Goal: Task Accomplishment & Management: Manage account settings

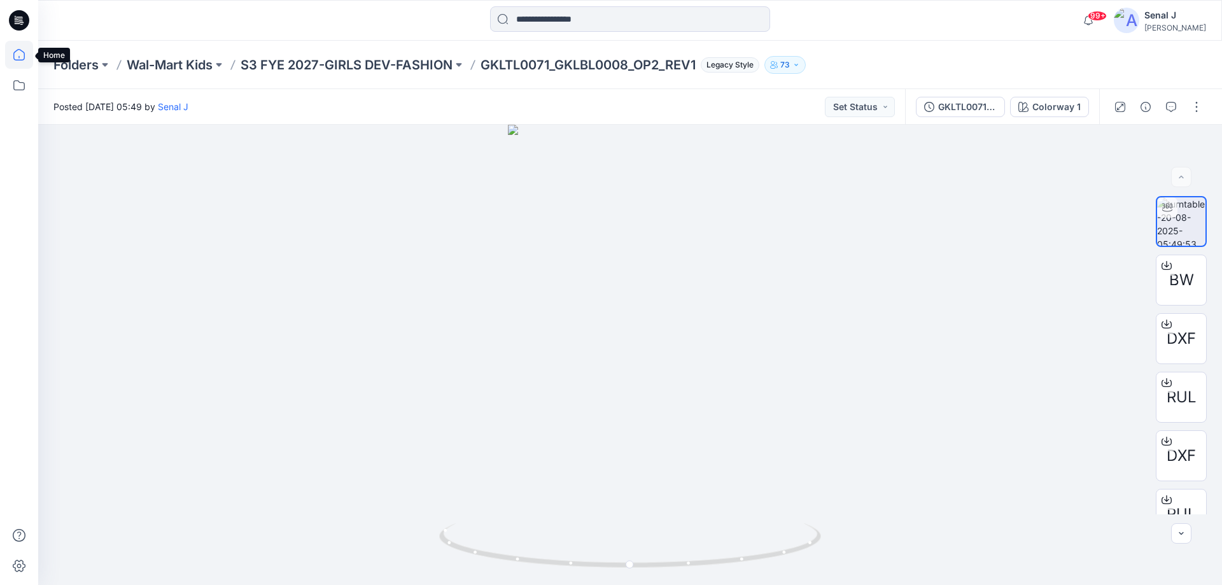
click at [14, 55] on icon at bounding box center [18, 54] width 11 height 11
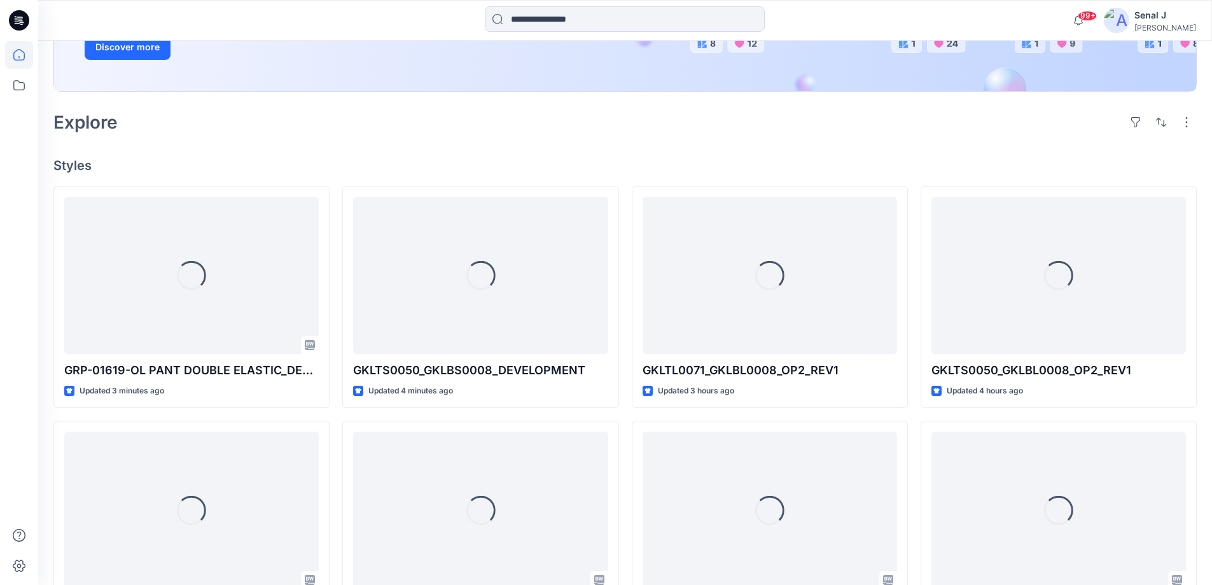
scroll to position [255, 0]
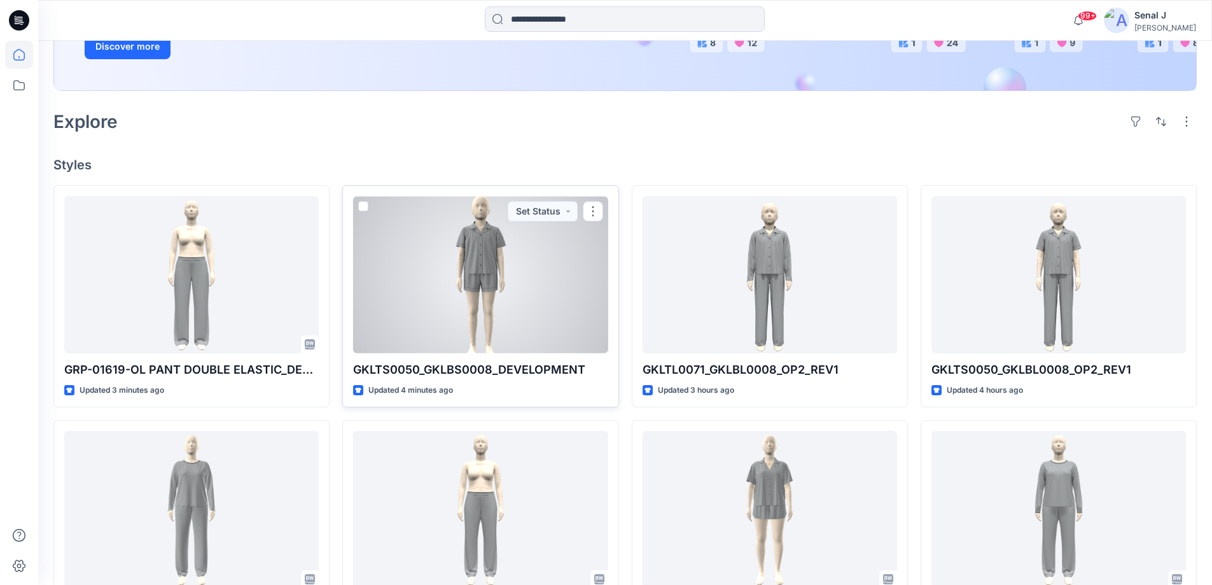
click at [484, 253] on div at bounding box center [480, 274] width 255 height 157
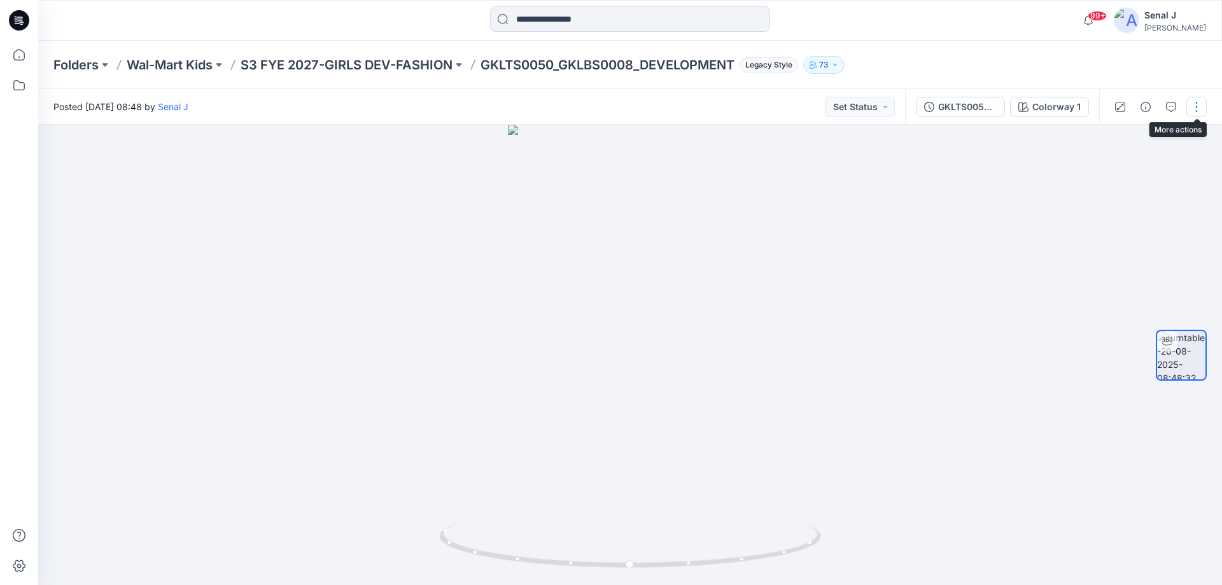
click at [1203, 109] on button "button" at bounding box center [1196, 107] width 20 height 20
click at [1120, 140] on p "Edit" at bounding box center [1115, 136] width 16 height 13
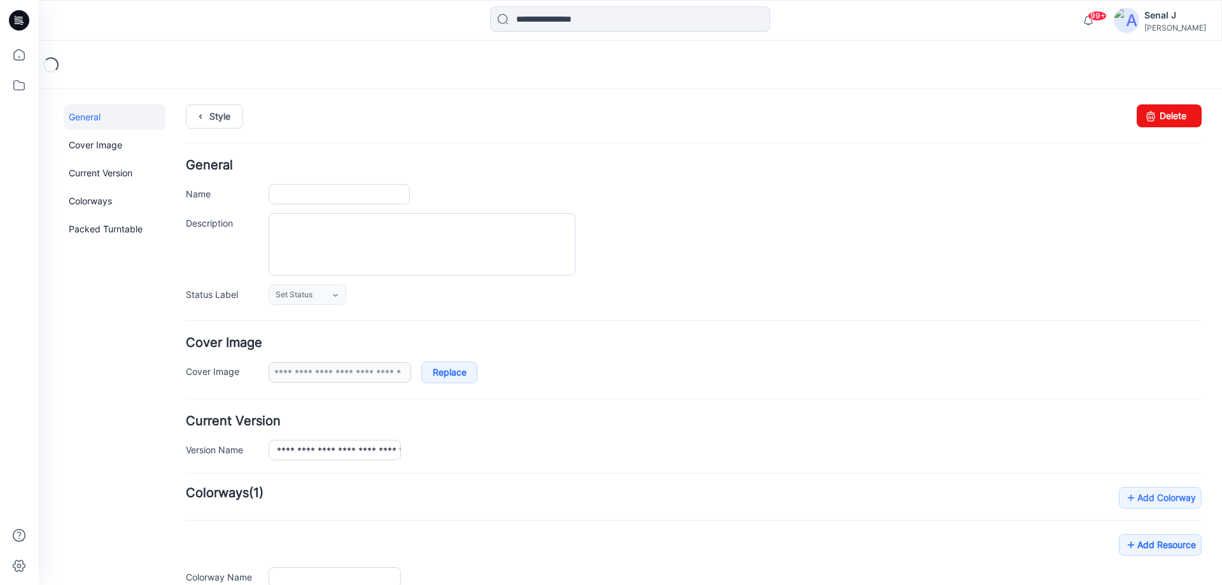
type input "**********"
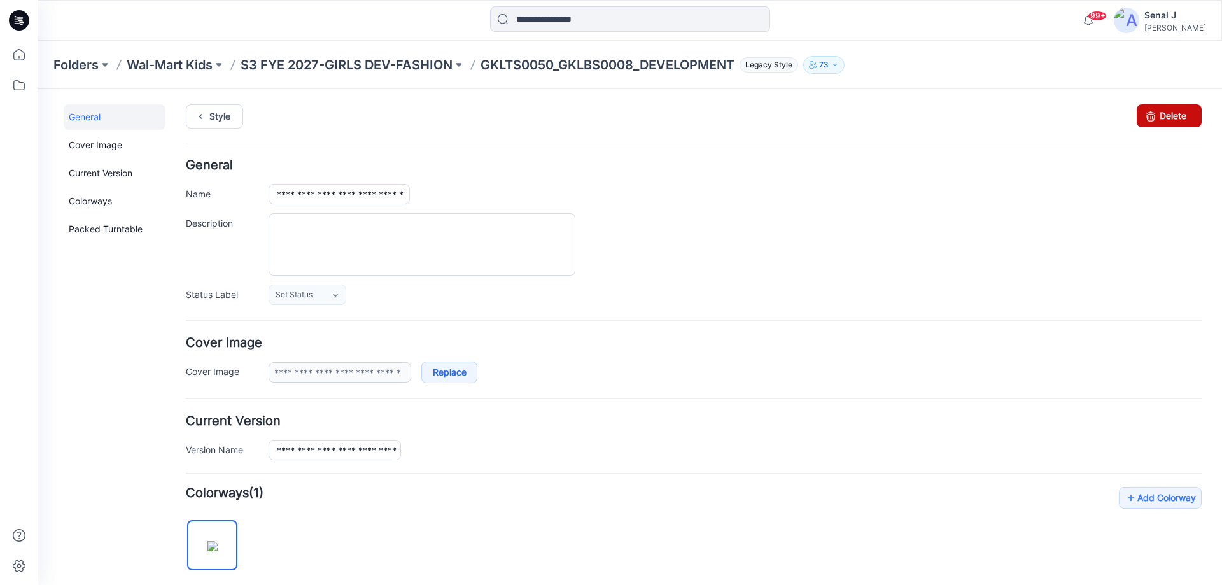
drag, startPoint x: 1152, startPoint y: 123, endPoint x: 702, endPoint y: 146, distance: 449.9
click at [1152, 123] on link "Delete" at bounding box center [1168, 115] width 65 height 23
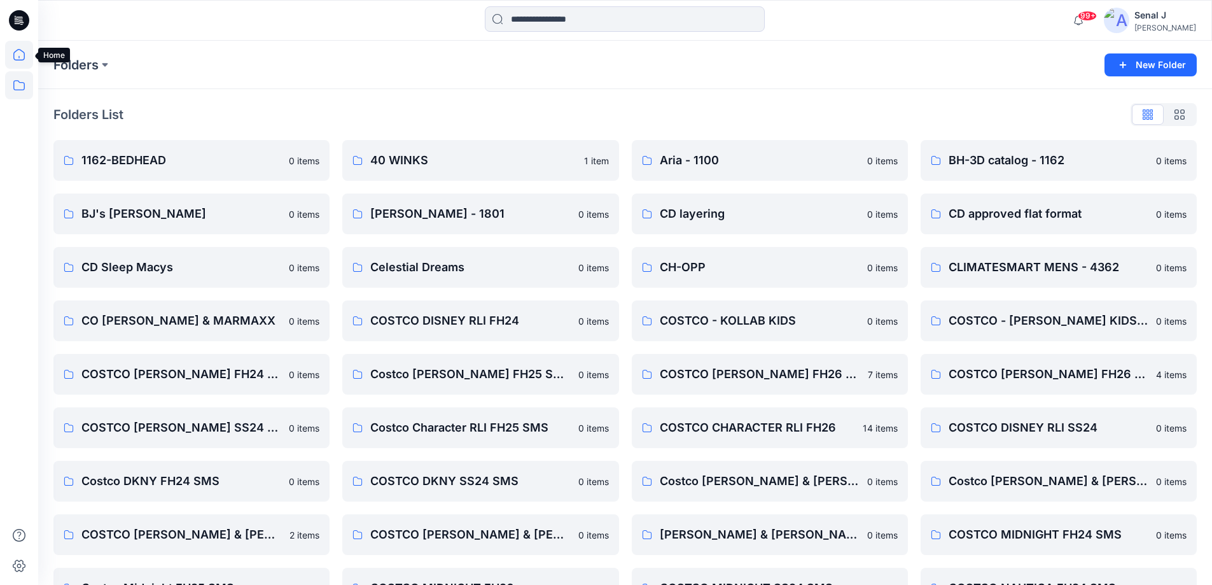
click at [25, 57] on icon at bounding box center [18, 54] width 11 height 11
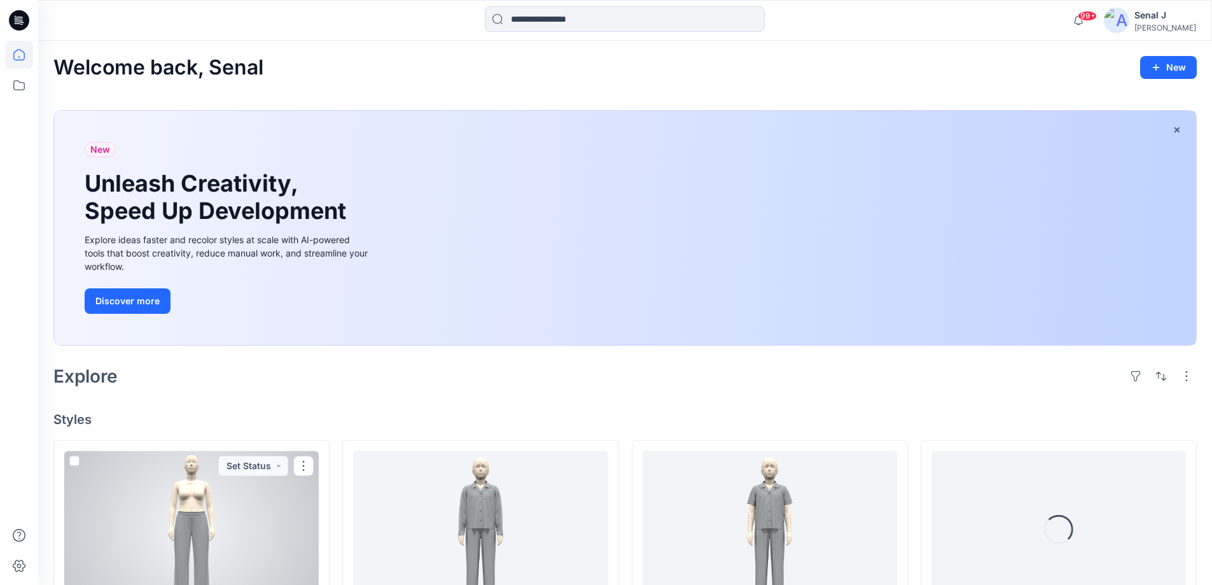
scroll to position [85, 0]
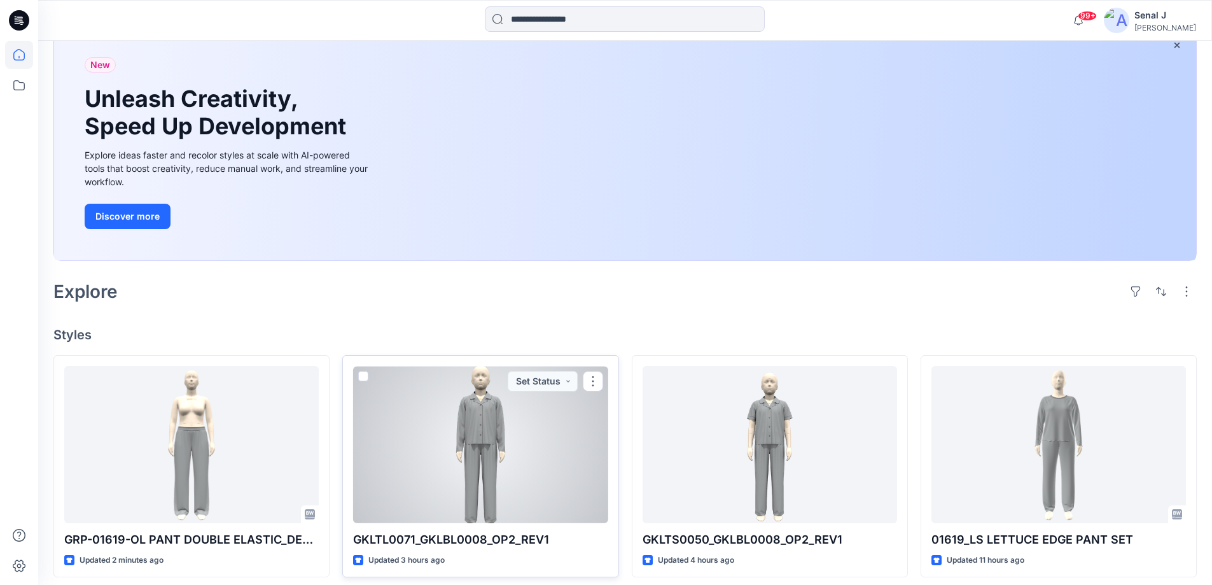
click at [503, 440] on div at bounding box center [480, 444] width 255 height 157
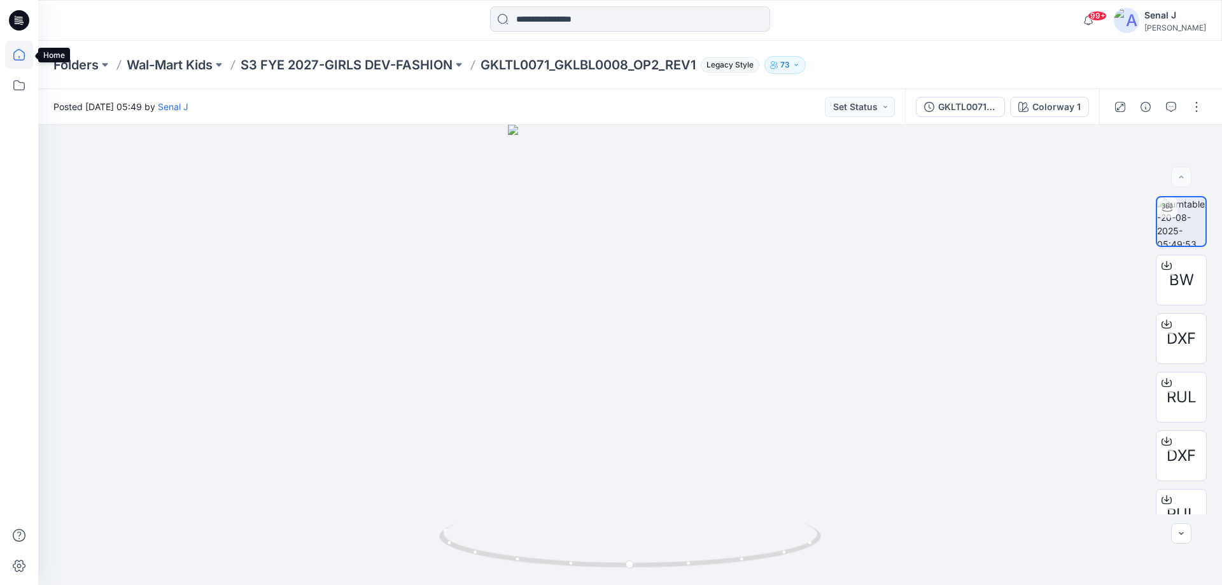
click at [20, 50] on icon at bounding box center [18, 54] width 11 height 11
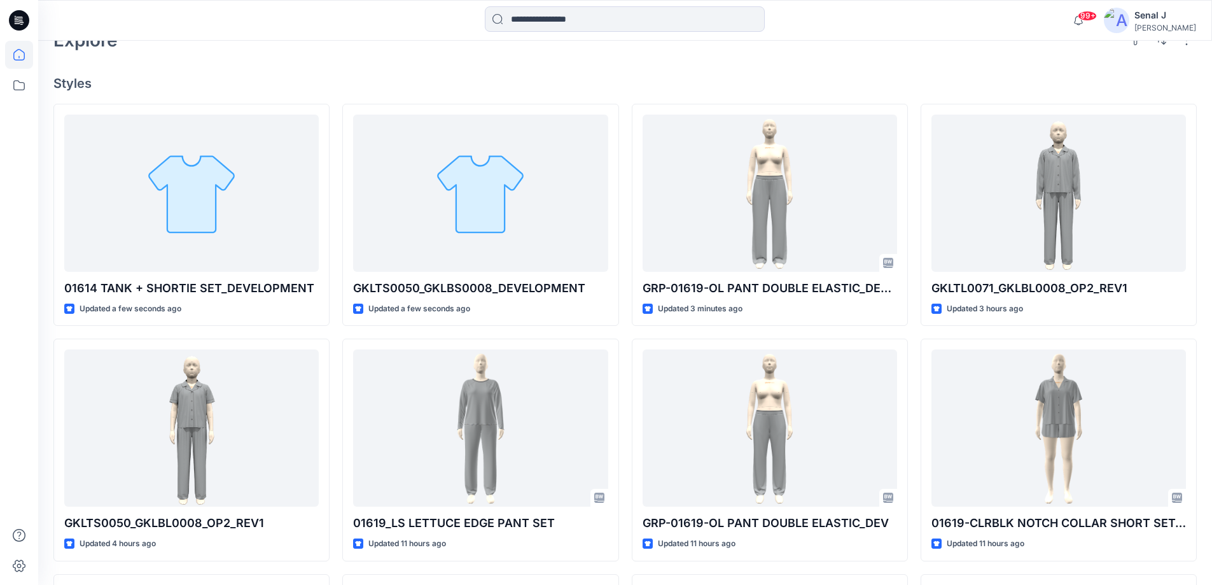
scroll to position [339, 0]
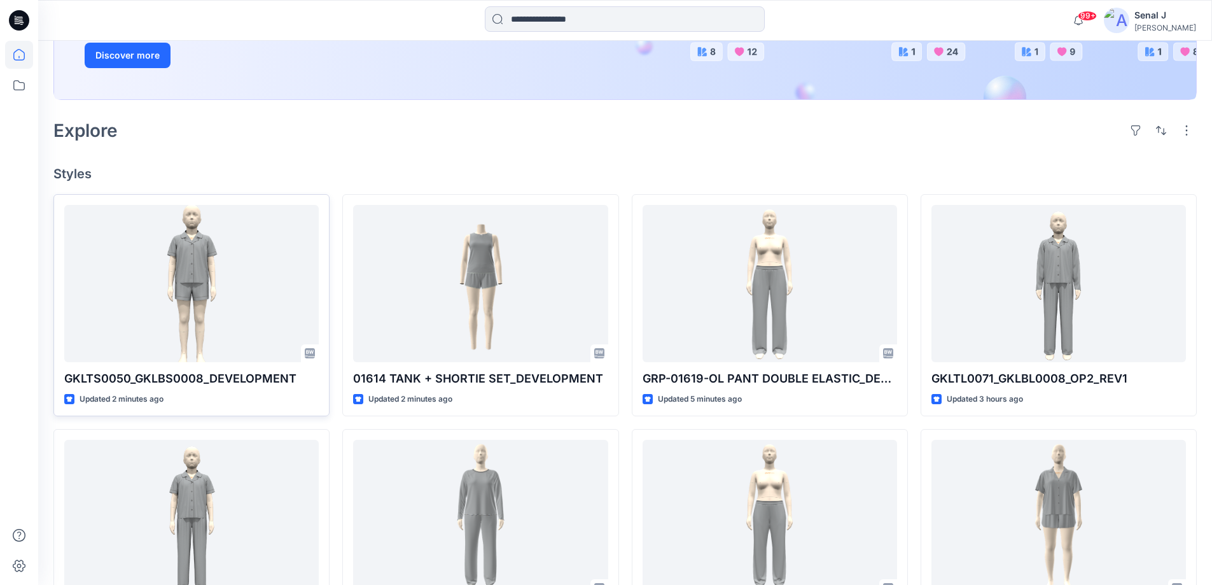
scroll to position [255, 0]
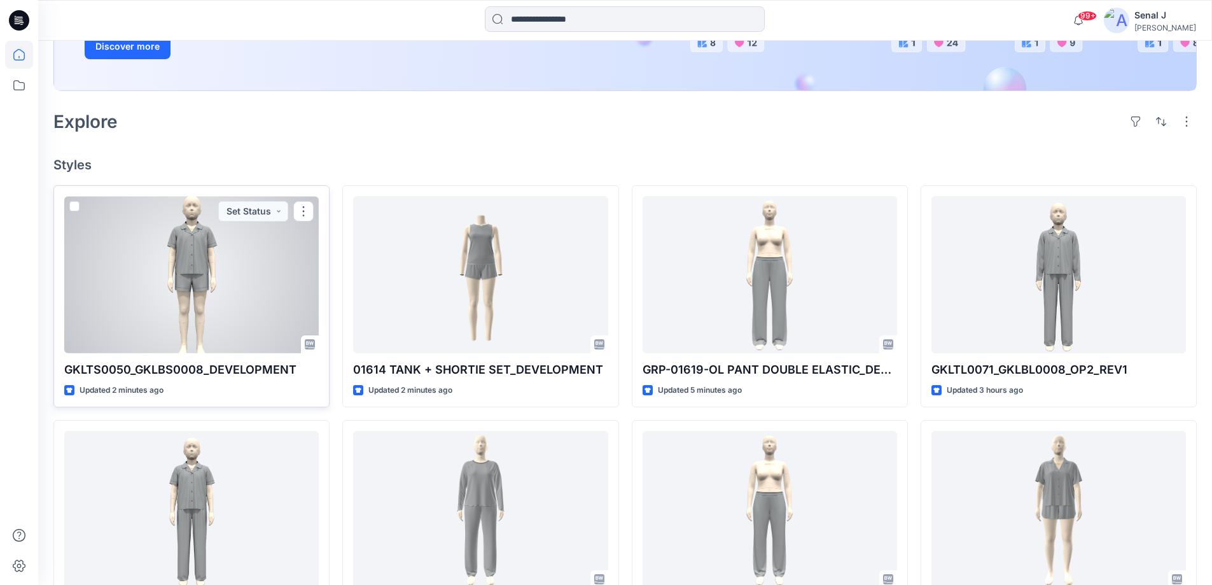
click at [176, 246] on div at bounding box center [191, 274] width 255 height 157
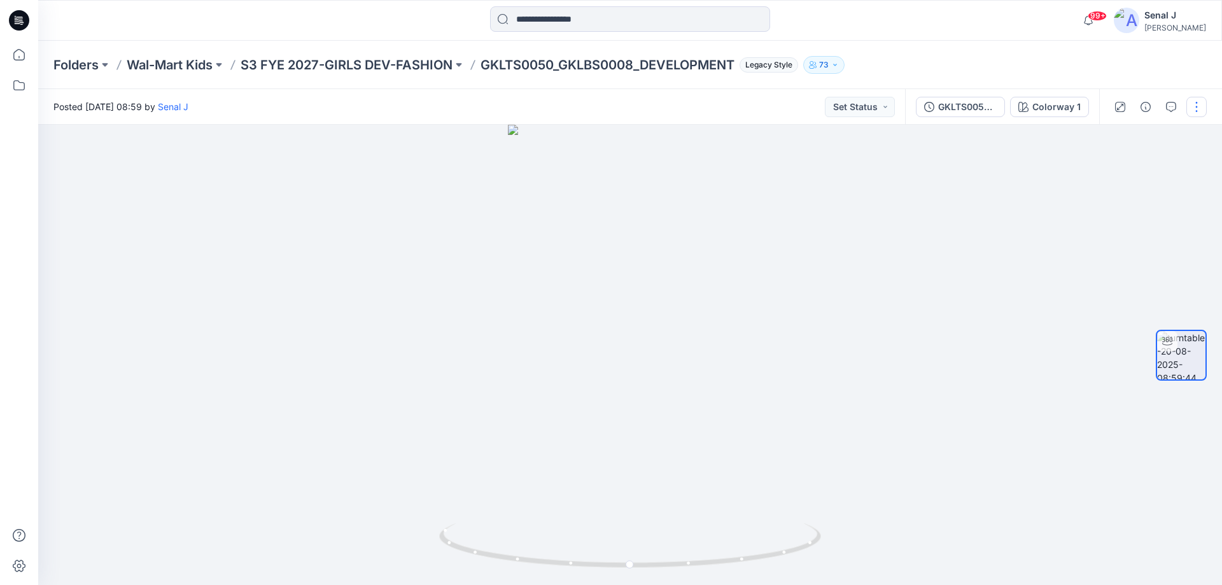
click at [1198, 106] on button "button" at bounding box center [1196, 107] width 20 height 20
click at [1122, 136] on p "Edit" at bounding box center [1115, 136] width 16 height 13
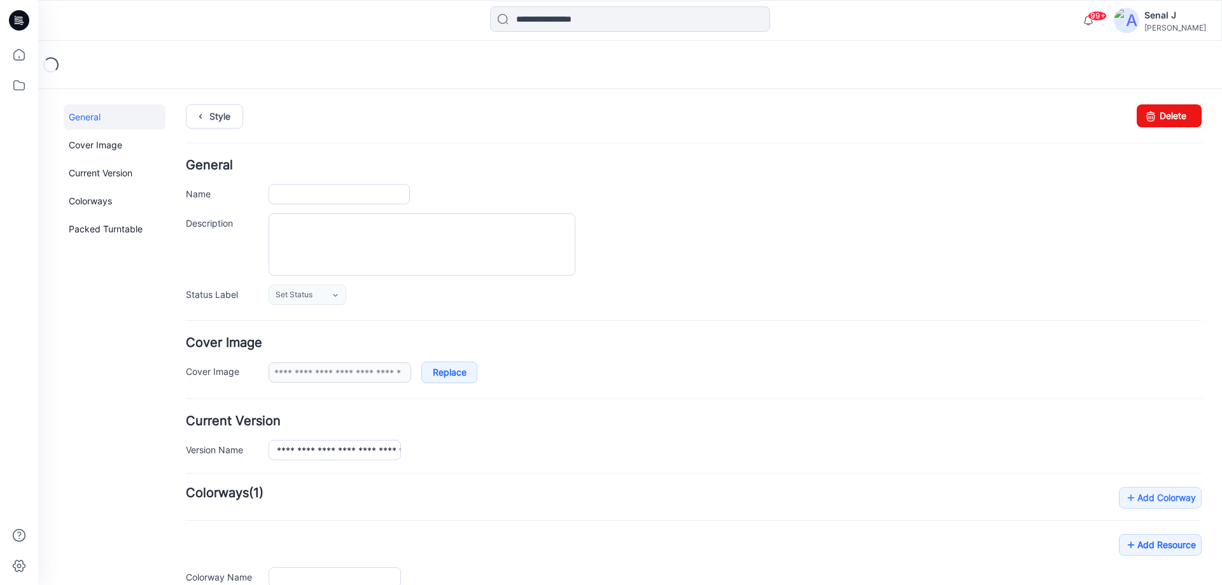
type input "**********"
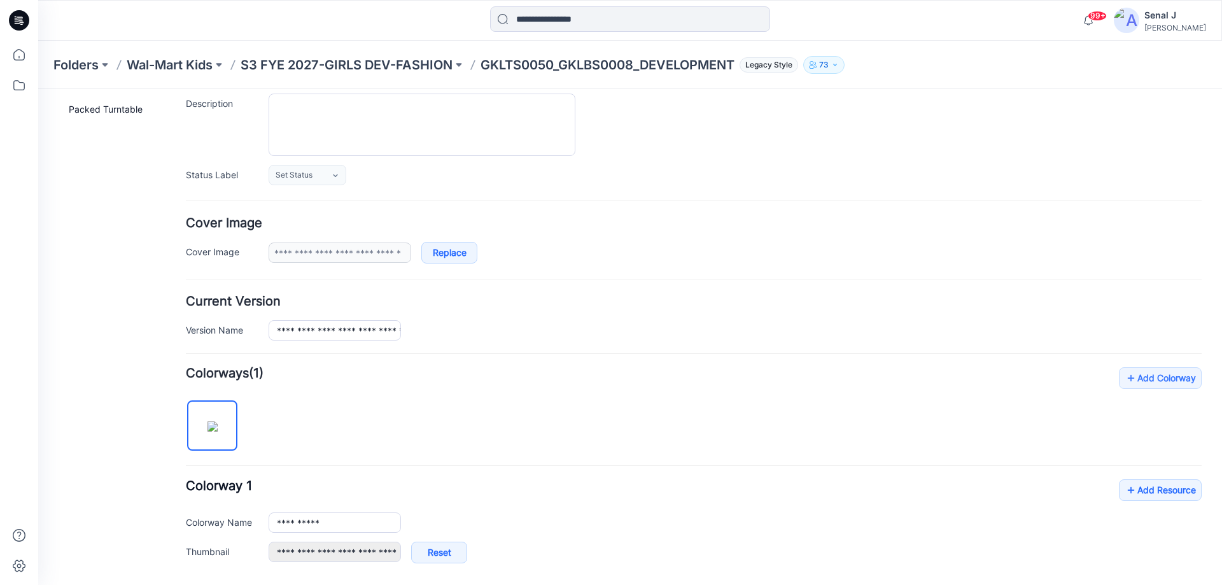
scroll to position [320, 0]
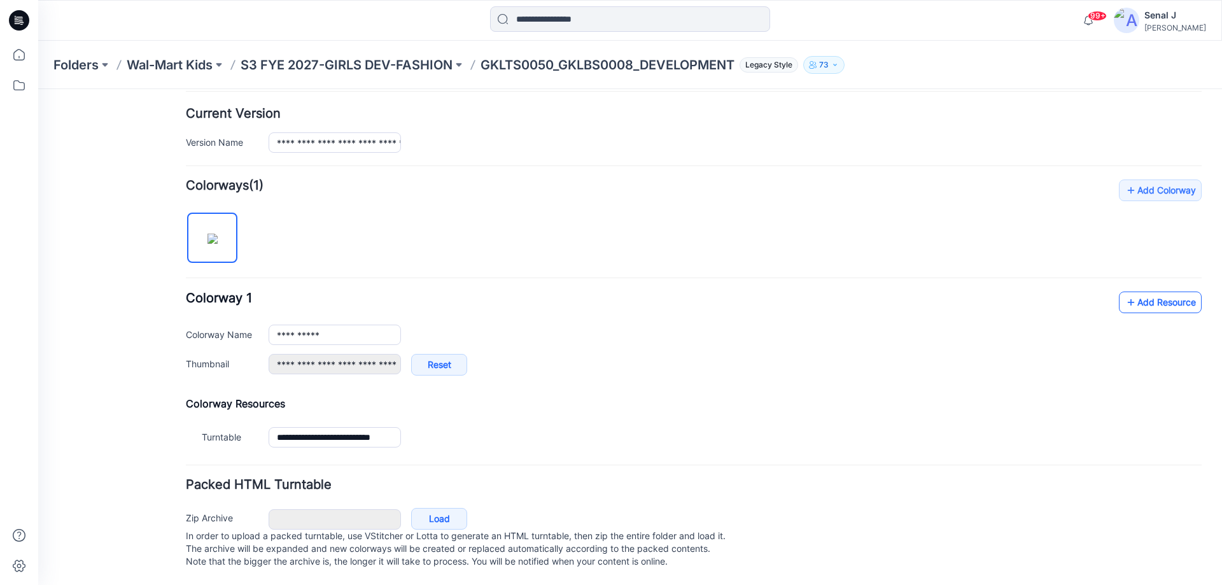
click at [1138, 291] on link "Add Resource" at bounding box center [1160, 302] width 83 height 22
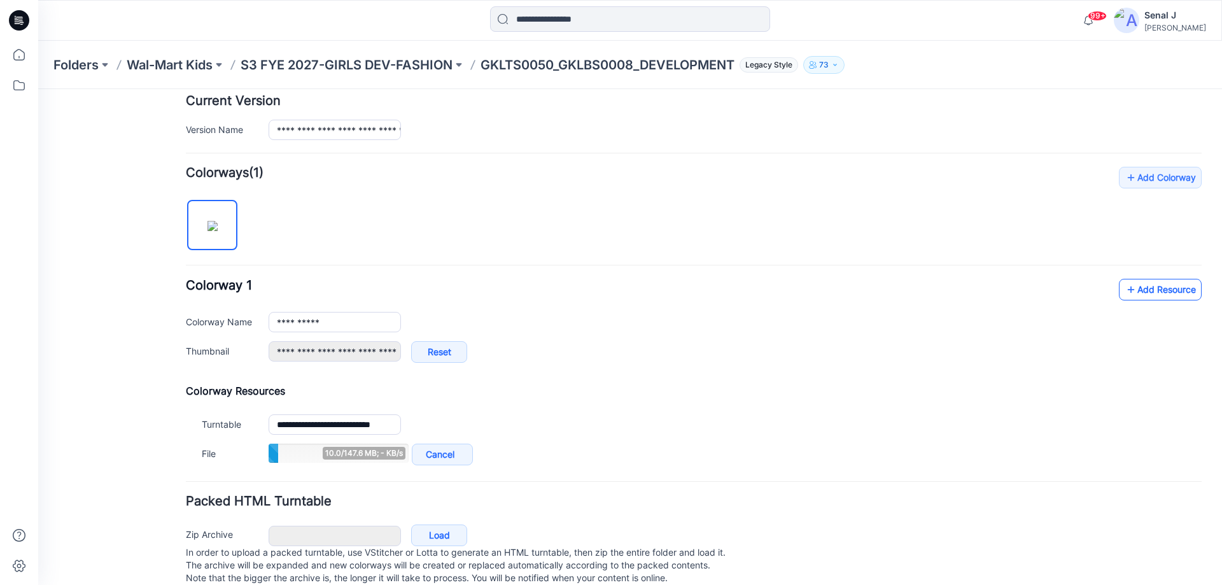
click at [1159, 293] on link "Add Resource" at bounding box center [1160, 290] width 83 height 22
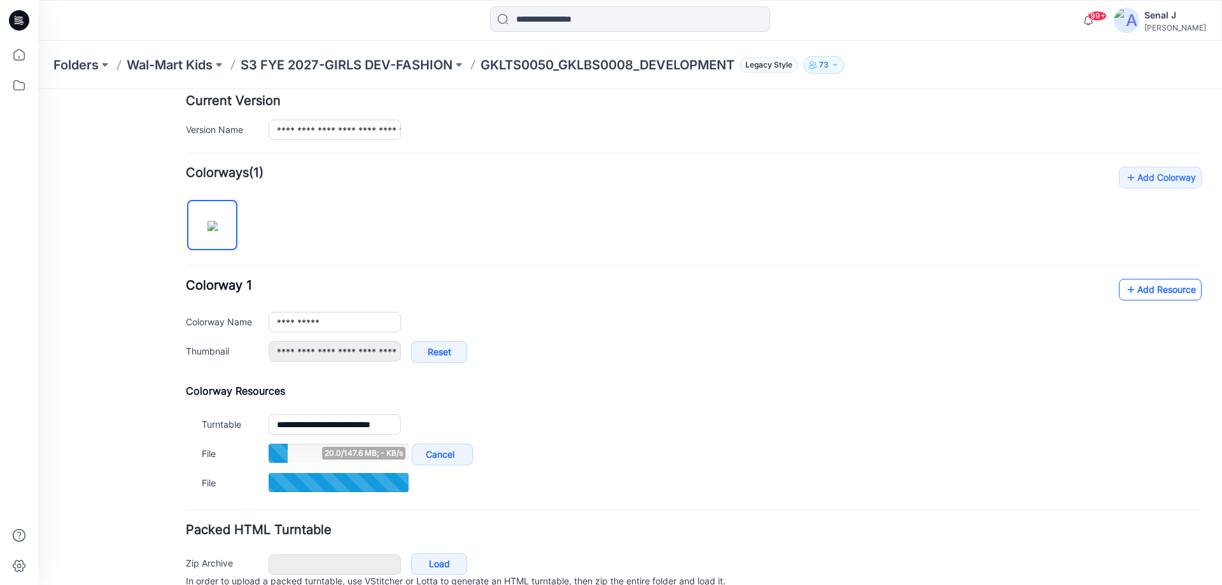
click at [1160, 291] on link "Add Resource" at bounding box center [1160, 290] width 83 height 22
click at [1128, 285] on link "Add Resource" at bounding box center [1160, 290] width 83 height 22
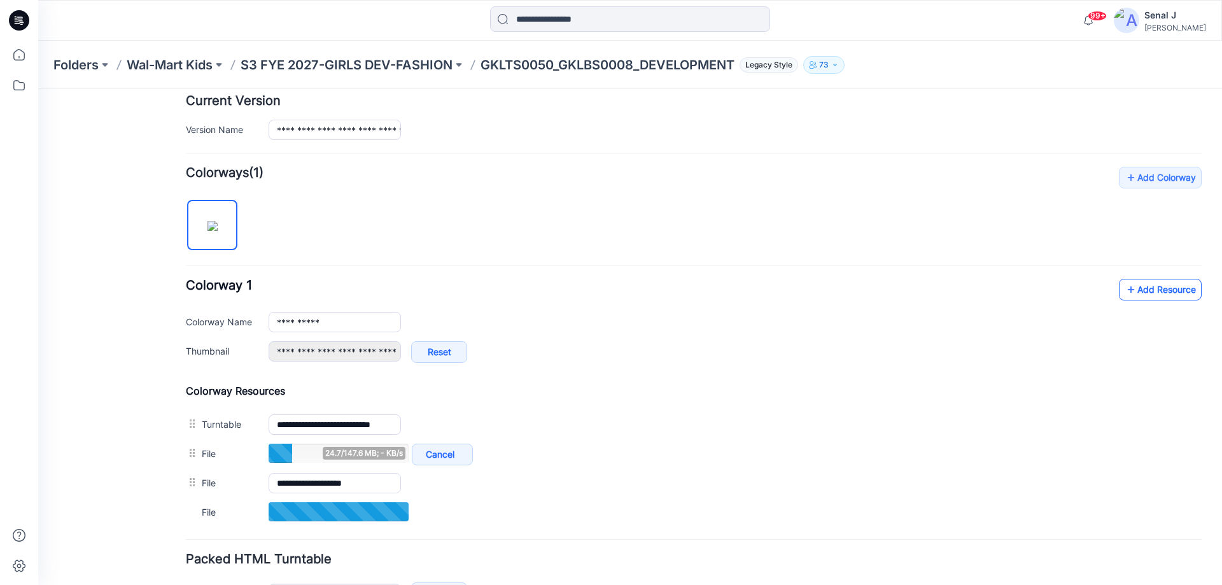
click at [1139, 281] on link "Add Resource" at bounding box center [1160, 290] width 83 height 22
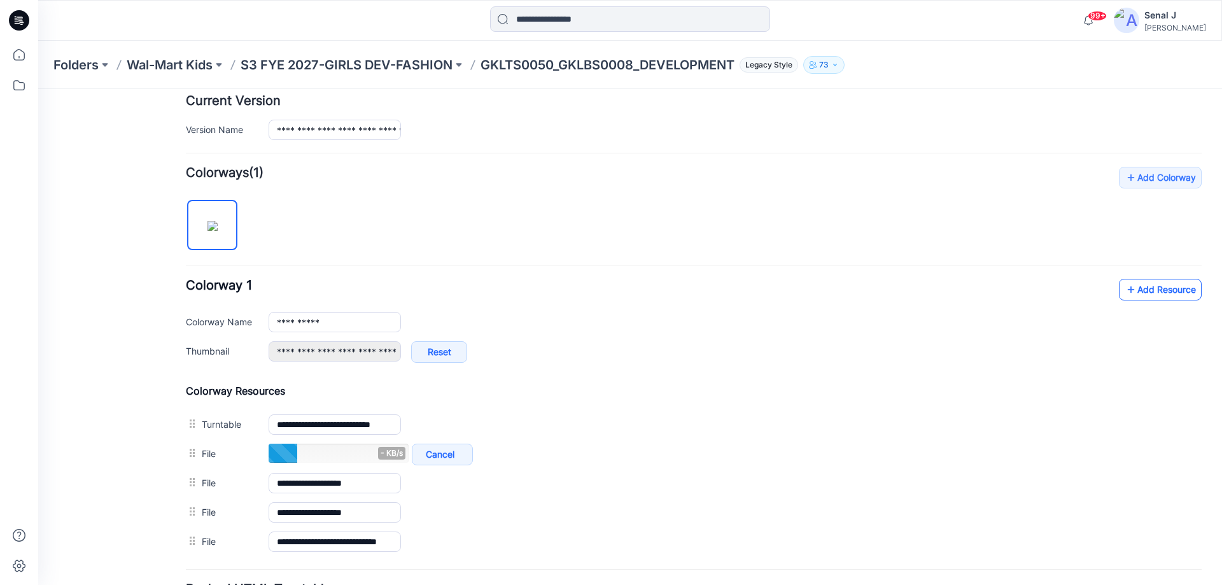
click at [1153, 291] on link "Add Resource" at bounding box center [1160, 290] width 83 height 22
click at [1124, 285] on icon at bounding box center [1130, 289] width 13 height 20
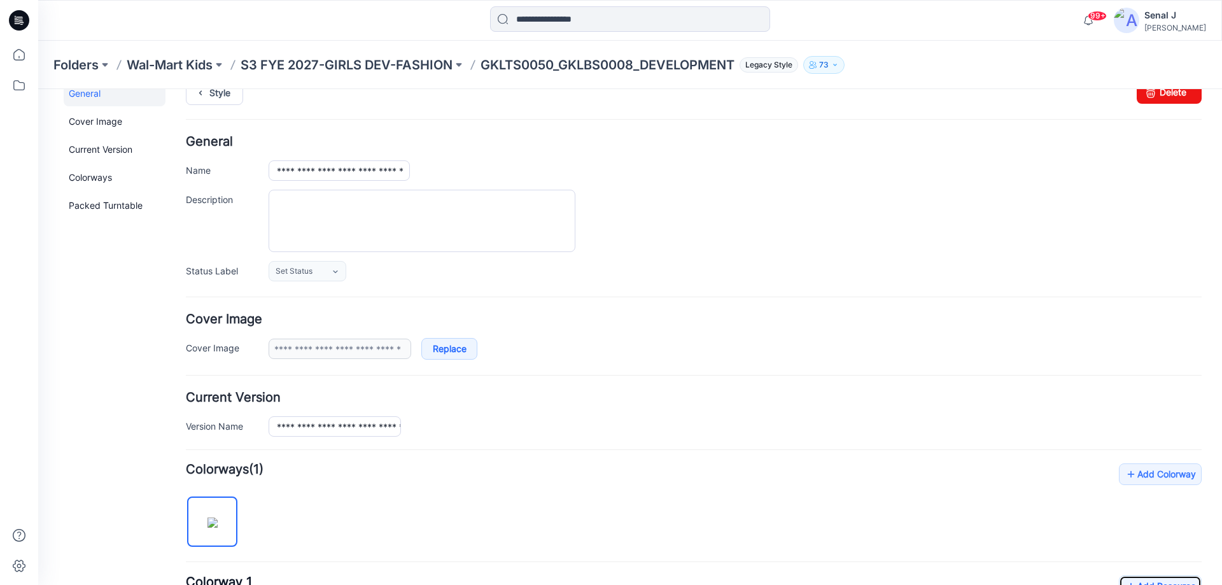
scroll to position [0, 0]
